Goal: Book appointment/travel/reservation

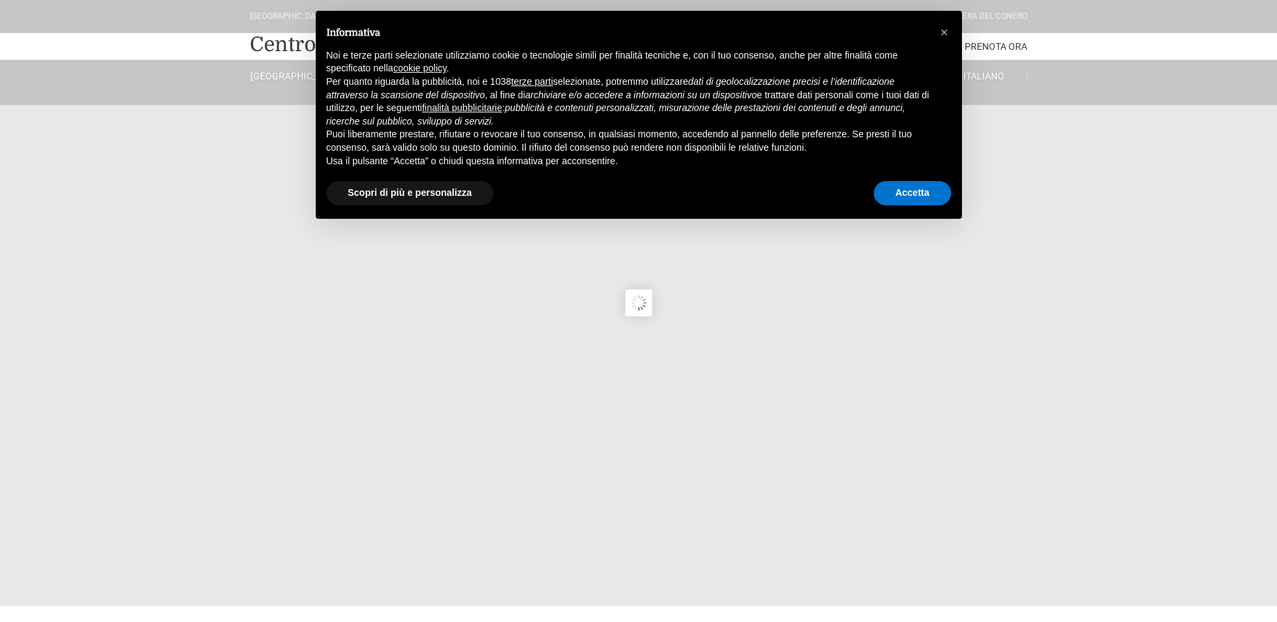
type input "28/08/2025"
type input "29/08/2025"
click at [448, 195] on button "Scopri di più e personalizza" at bounding box center [410, 193] width 167 height 24
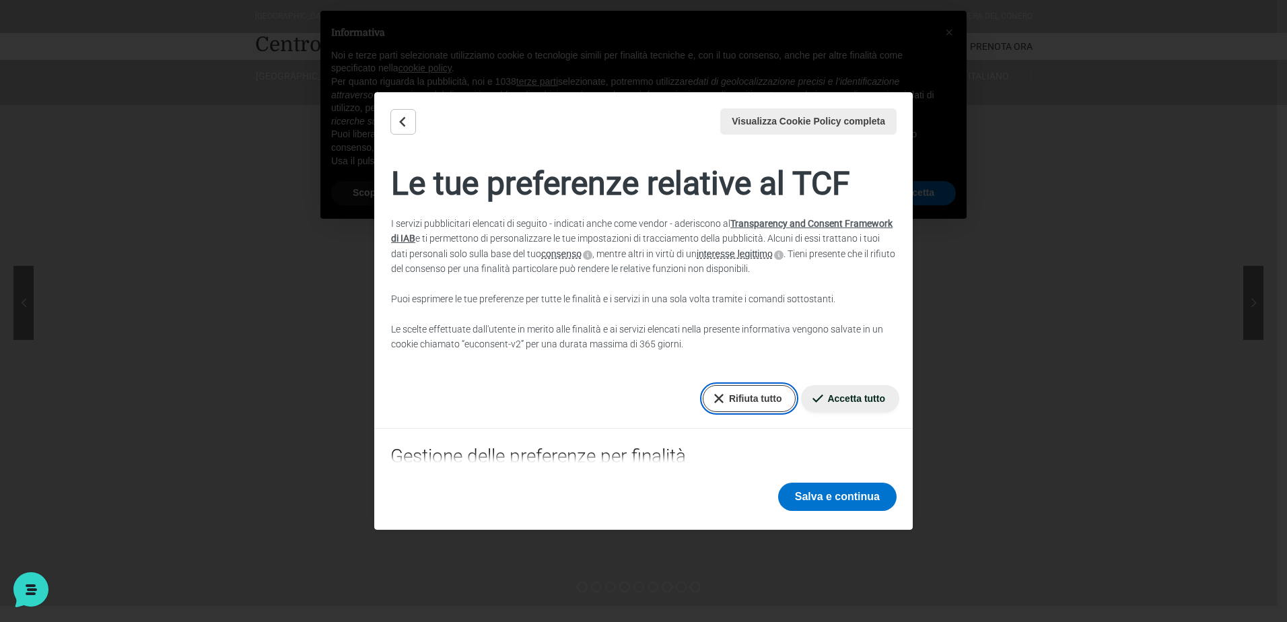
click at [763, 402] on button "Rifiuta tutto" at bounding box center [750, 398] width 94 height 27
click at [852, 487] on button "Salva e continua" at bounding box center [837, 497] width 118 height 28
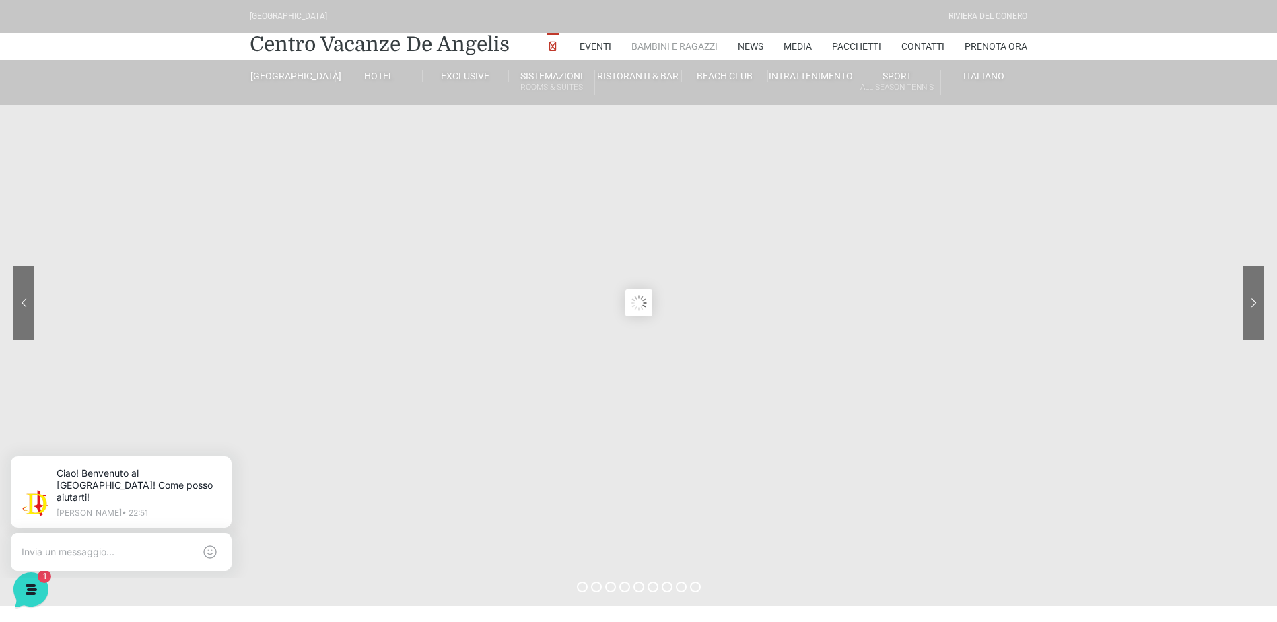
click at [695, 52] on link "Bambini e Ragazzi" at bounding box center [674, 46] width 86 height 27
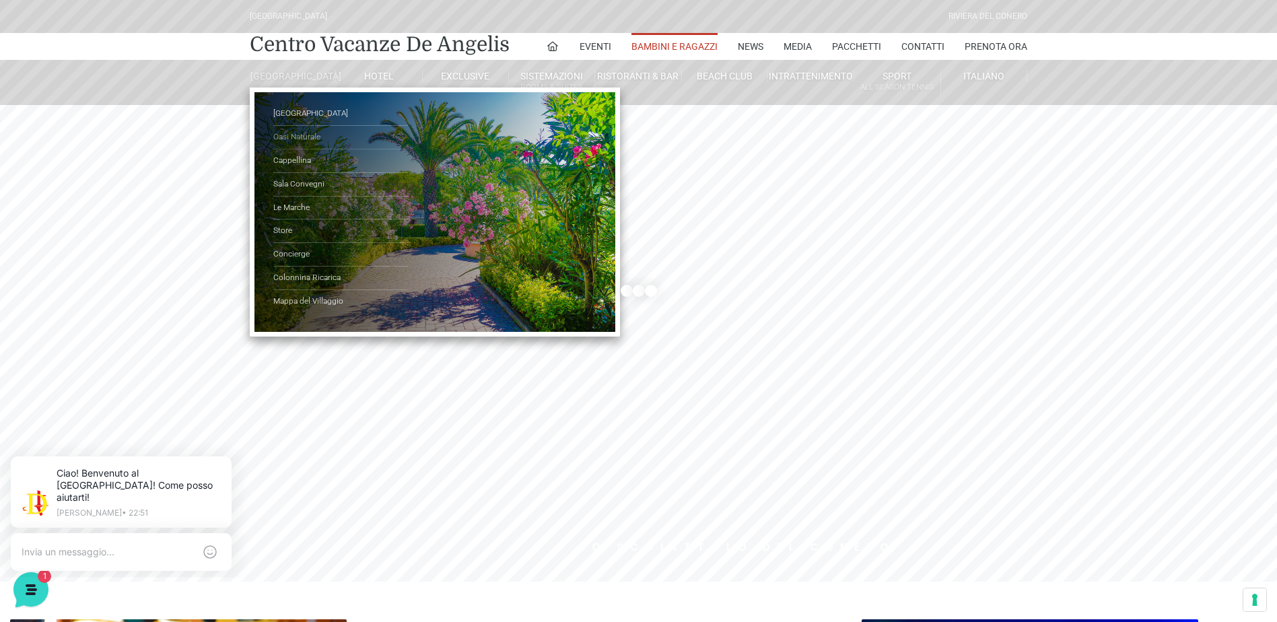
click at [308, 143] on link "Oasi Naturale" at bounding box center [340, 138] width 135 height 24
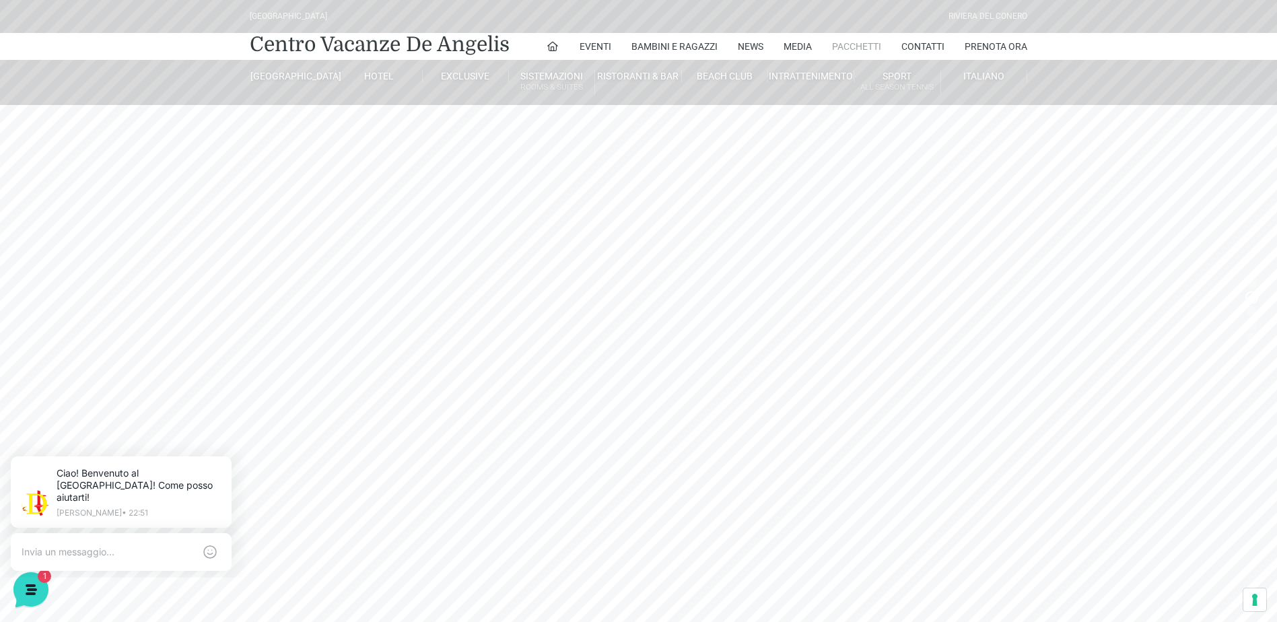
click at [849, 45] on link "Pacchetti" at bounding box center [856, 46] width 49 height 27
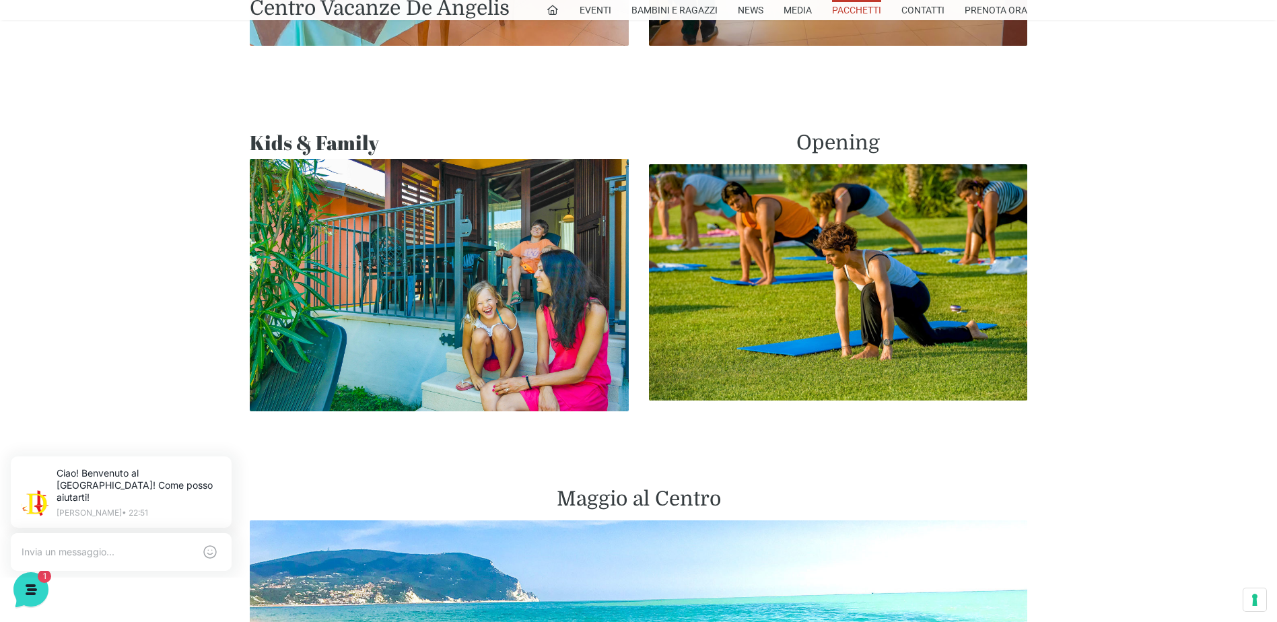
scroll to position [1077, 0]
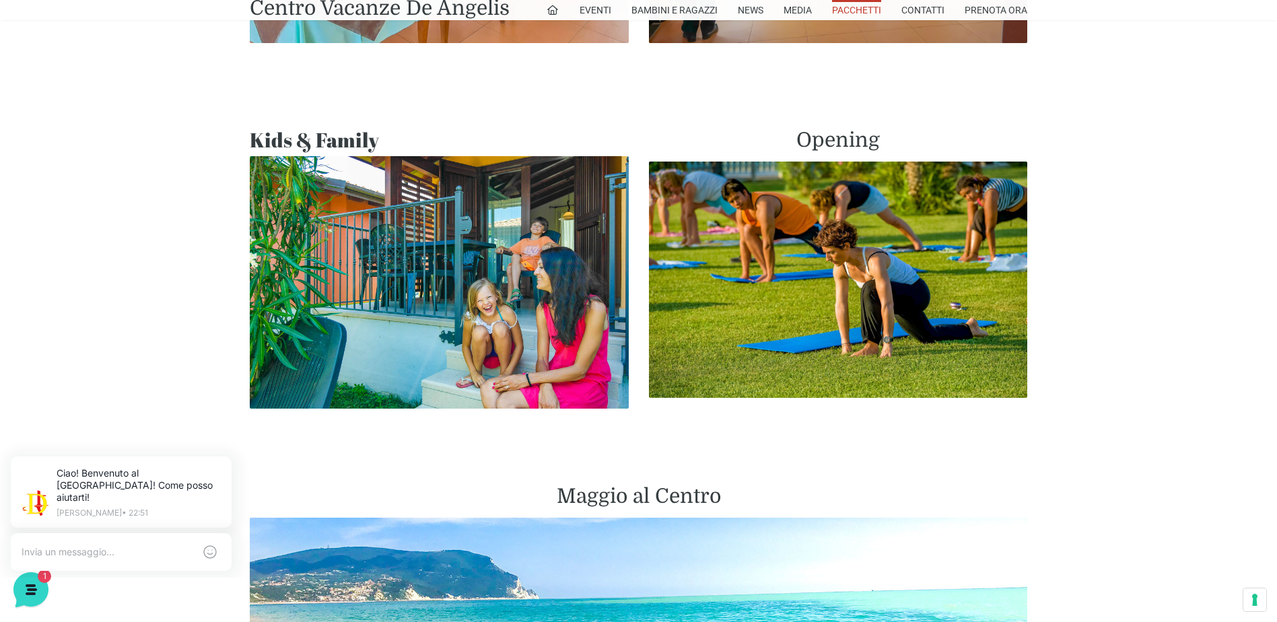
click at [449, 260] on img at bounding box center [439, 282] width 379 height 252
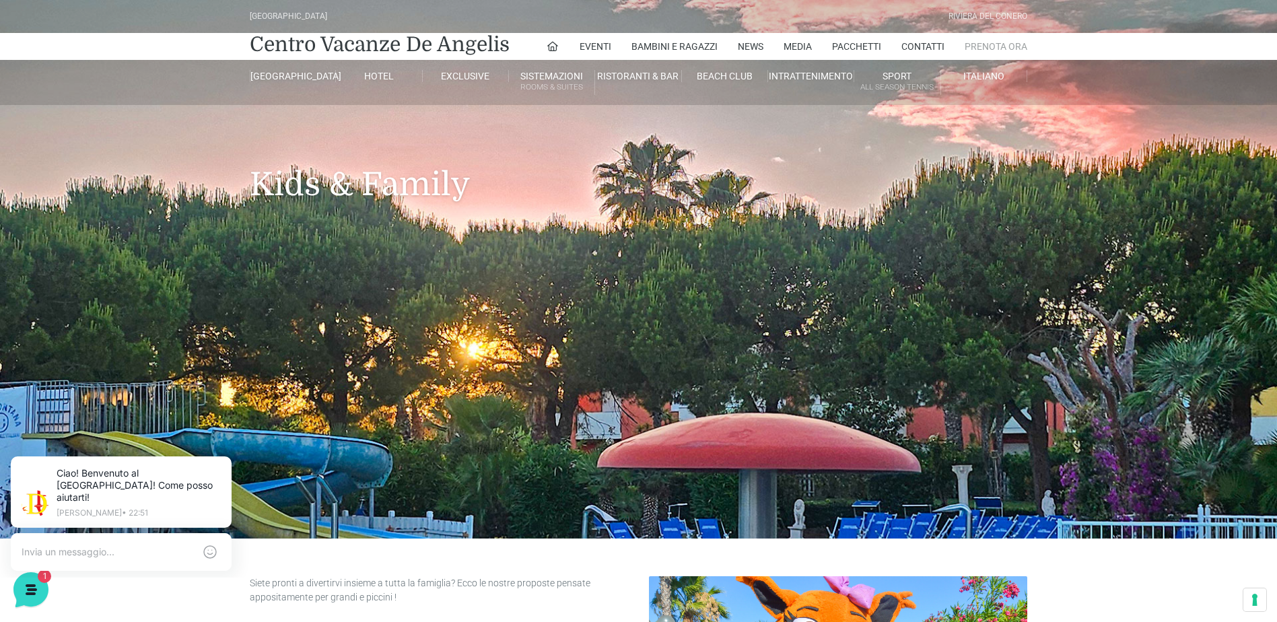
click at [997, 43] on link "Prenota Ora" at bounding box center [996, 46] width 63 height 27
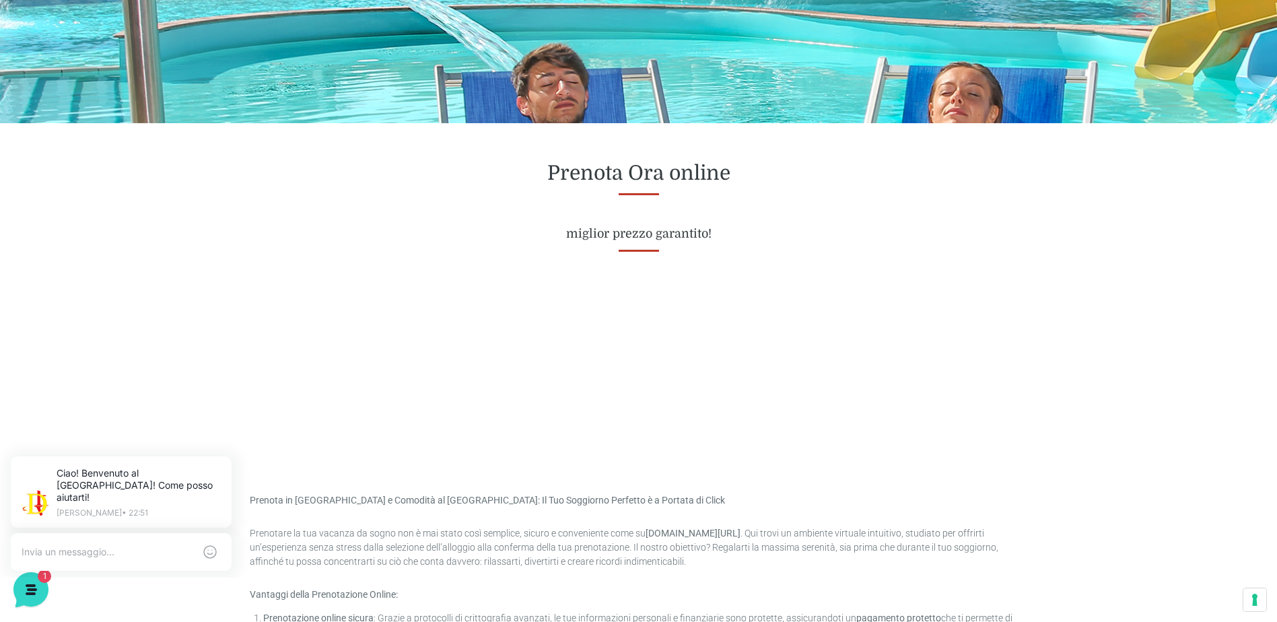
scroll to position [516, 0]
